Goal: Task Accomplishment & Management: Manage account settings

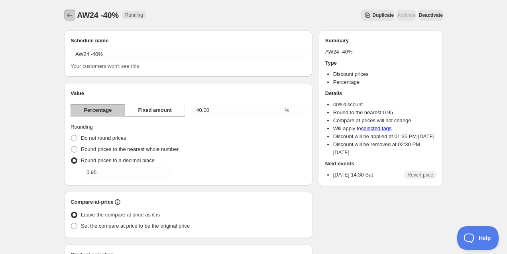
click at [73, 13] on icon "Schedules" at bounding box center [70, 15] width 8 height 8
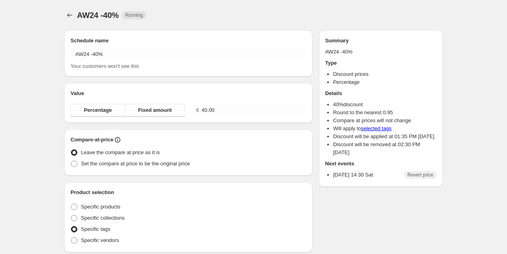
radio input "true"
checkbox input "true"
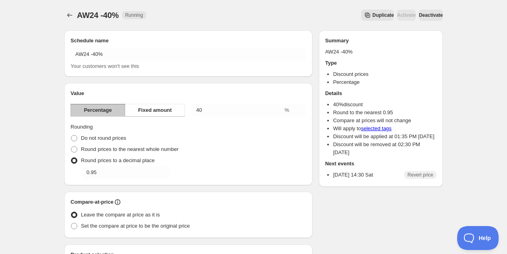
click at [431, 18] on span "Deactivate" at bounding box center [431, 15] width 24 height 6
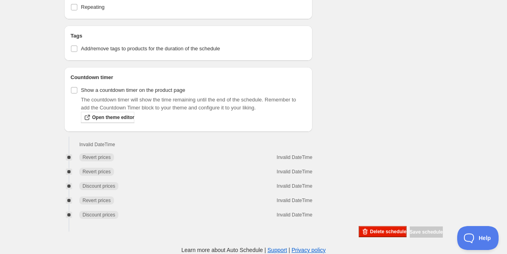
scroll to position [539, 0]
click at [367, 228] on button "Delete schedule" at bounding box center [382, 231] width 47 height 11
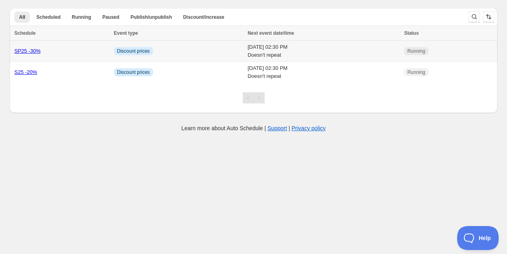
click at [35, 52] on link "SP25 -30%" at bounding box center [27, 51] width 26 height 6
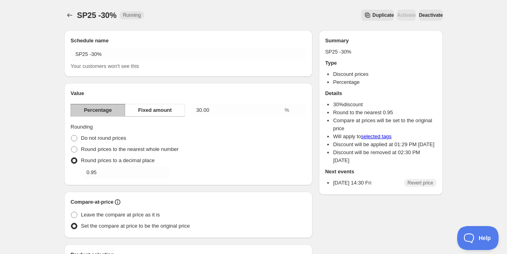
click at [425, 12] on span "Deactivate" at bounding box center [431, 15] width 24 height 6
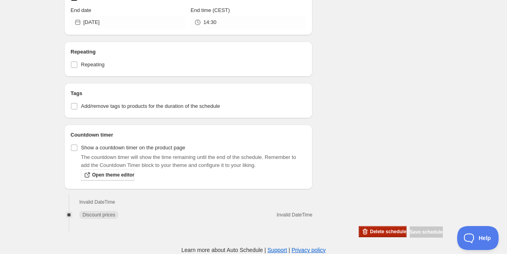
click at [370, 227] on button "Delete schedule" at bounding box center [382, 231] width 47 height 11
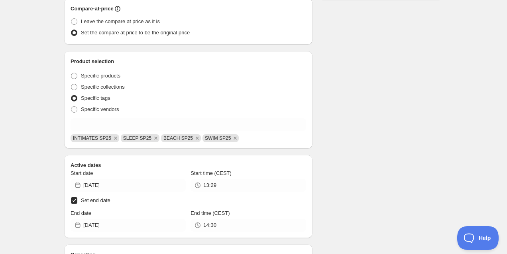
scroll to position [0, 0]
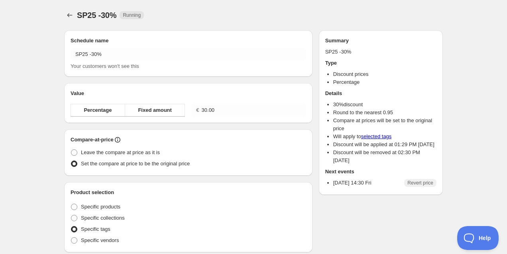
radio input "true"
checkbox input "true"
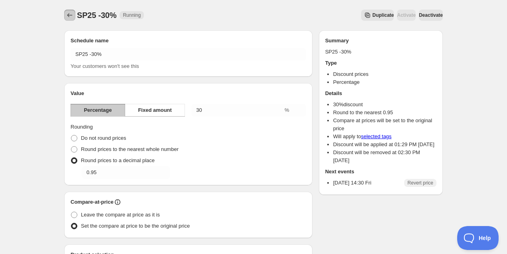
click at [68, 13] on icon "Schedules" at bounding box center [70, 15] width 8 height 8
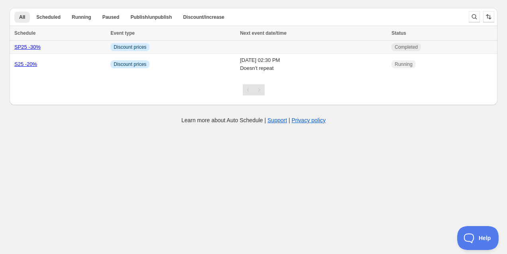
click at [36, 49] on link "SP25 -30%" at bounding box center [27, 47] width 26 height 6
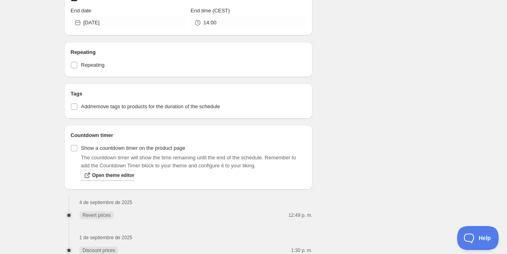
scroll to position [430, 0]
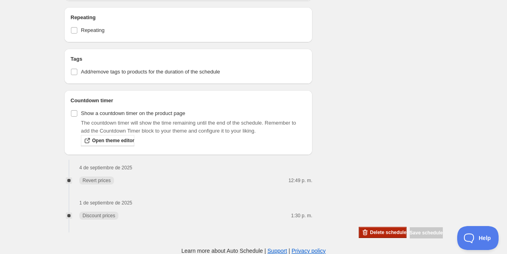
click at [370, 229] on span "Delete schedule" at bounding box center [388, 232] width 36 height 6
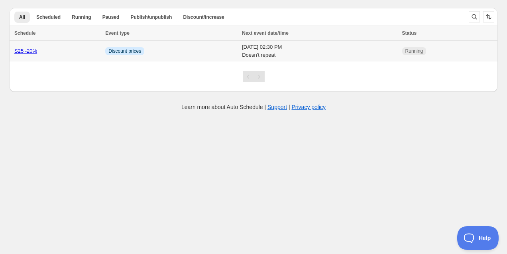
click at [28, 49] on link "S25 -20%" at bounding box center [25, 51] width 23 height 6
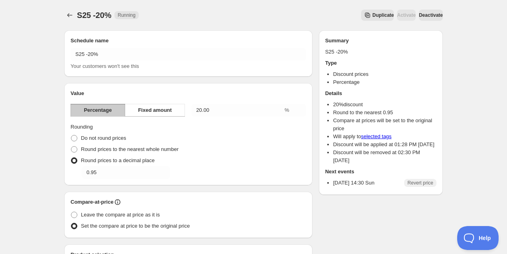
click at [431, 19] on button "Deactivate" at bounding box center [431, 15] width 24 height 11
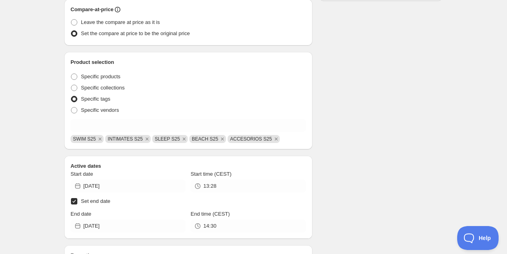
scroll to position [398, 0]
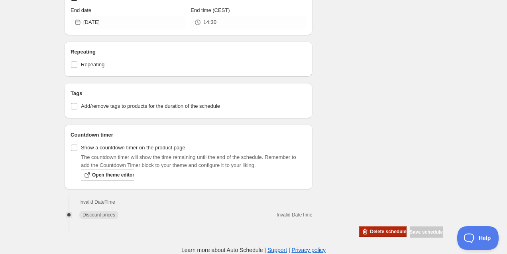
click at [370, 228] on button "Delete schedule" at bounding box center [382, 231] width 47 height 11
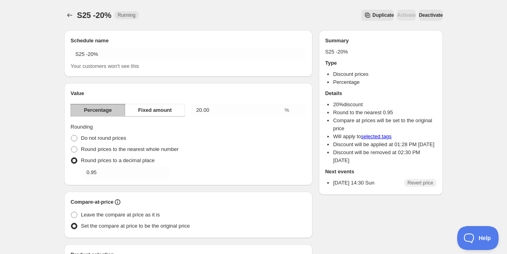
click at [420, 13] on span "Deactivate" at bounding box center [431, 15] width 24 height 6
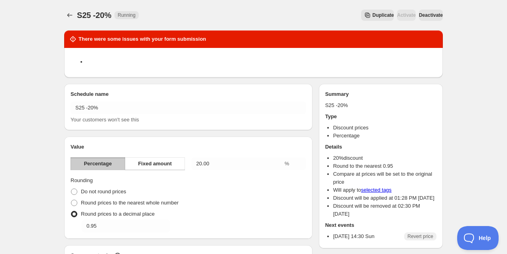
type input "[DATE]"
type input "14:00"
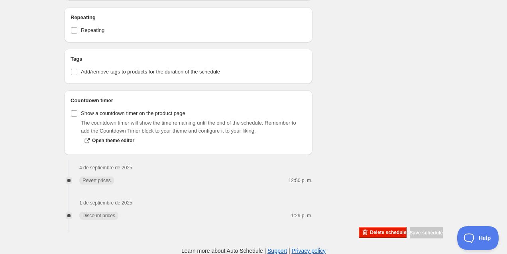
click at [370, 232] on span "Delete schedule" at bounding box center [388, 232] width 36 height 6
